Goal: Transaction & Acquisition: Purchase product/service

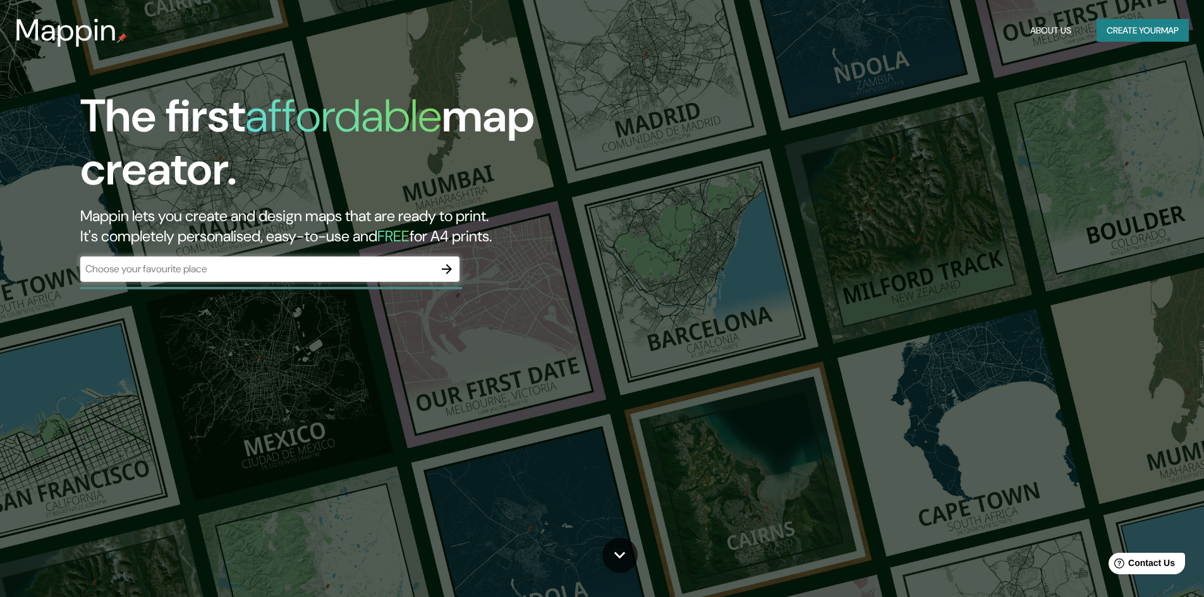
click at [463, 281] on div "The first affordable map creator. Mappin lets you create and design maps that a…" at bounding box center [381, 192] width 723 height 205
click at [458, 274] on button "button" at bounding box center [446, 269] width 25 height 25
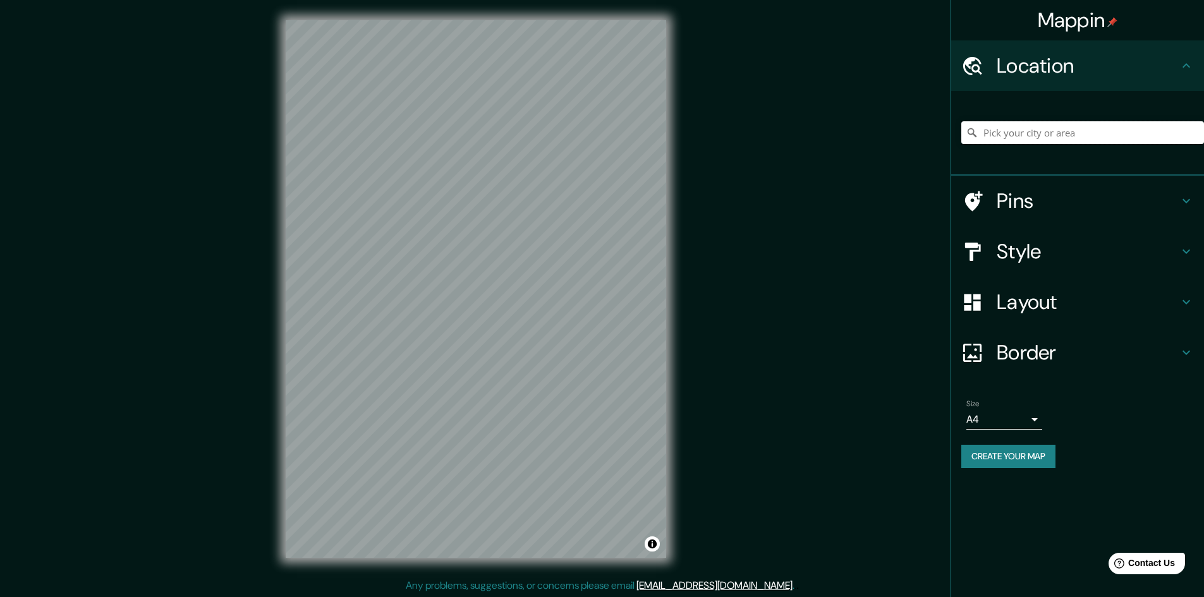
click at [1075, 136] on input "Pick your city or area" at bounding box center [1083, 132] width 243 height 23
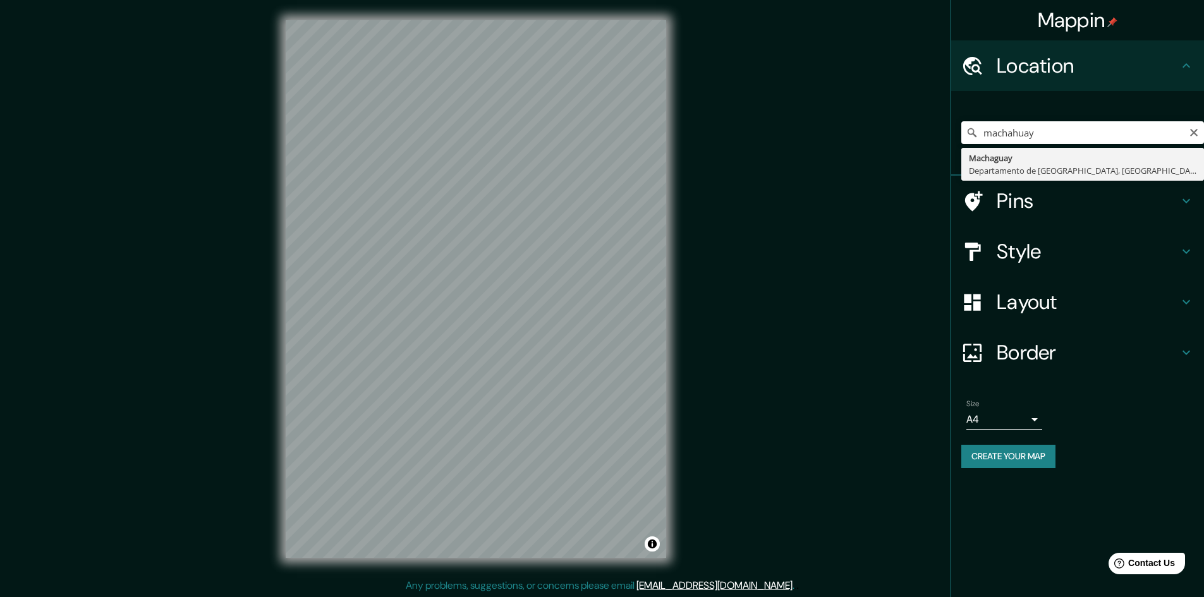
type input "Machaguay, [GEOGRAPHIC_DATA], [GEOGRAPHIC_DATA]"
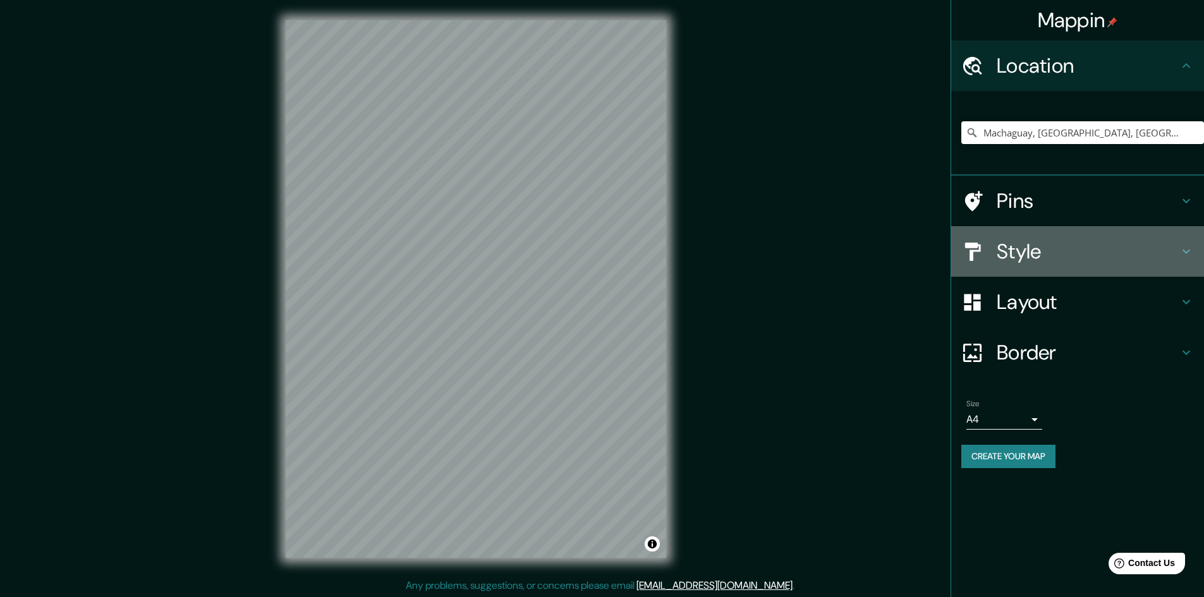
click at [1042, 247] on h4 "Style" at bounding box center [1088, 251] width 182 height 25
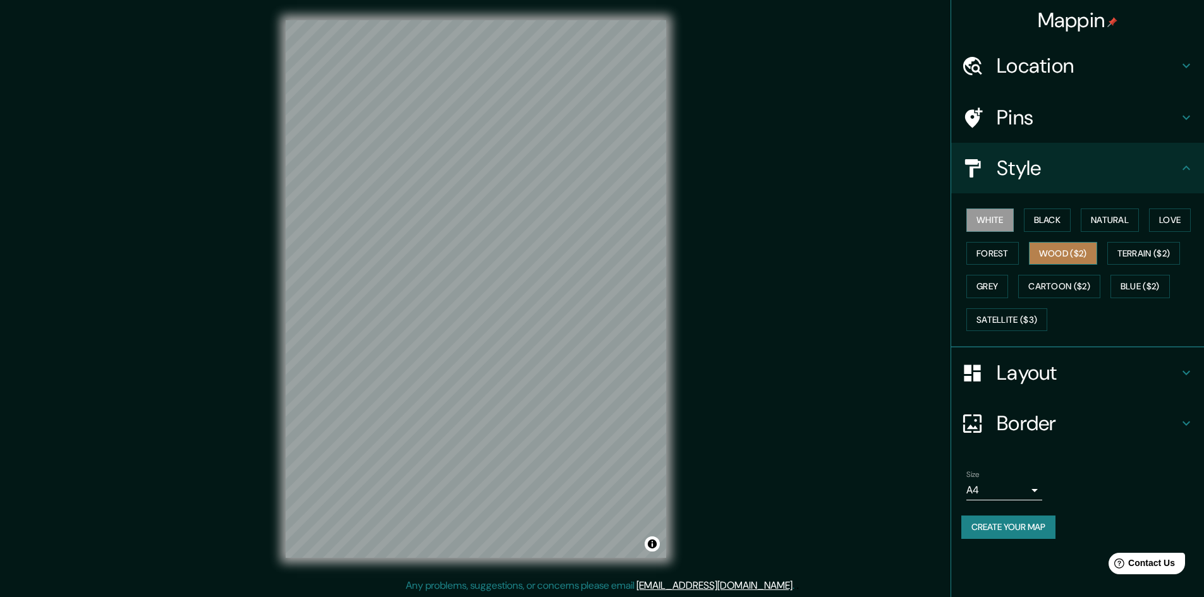
click at [1054, 254] on button "Wood ($2)" at bounding box center [1063, 253] width 68 height 23
click at [1056, 278] on button "Cartoon ($2)" at bounding box center [1059, 286] width 82 height 23
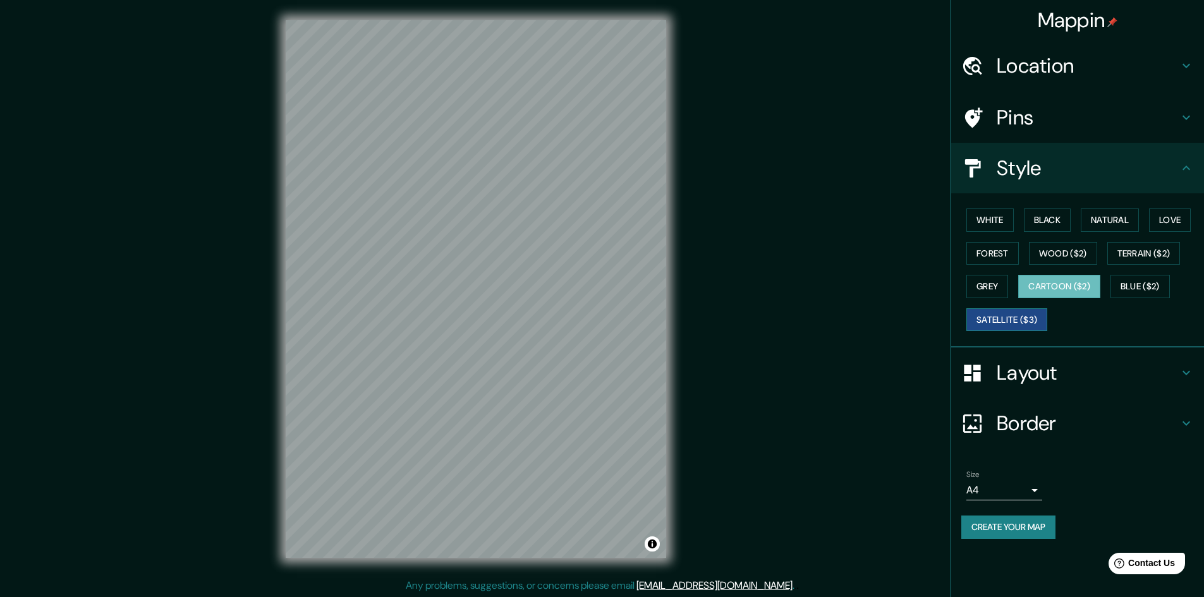
click at [1006, 326] on button "Satellite ($3)" at bounding box center [1007, 319] width 81 height 23
